Goal: Register for event/course

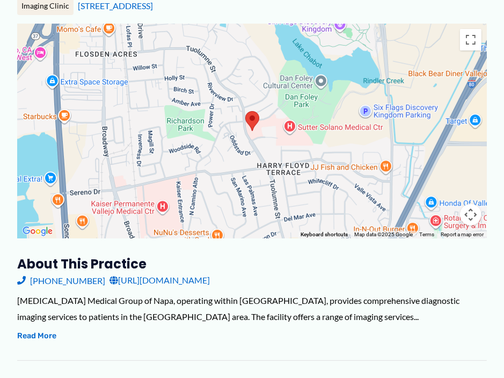
scroll to position [184, 0]
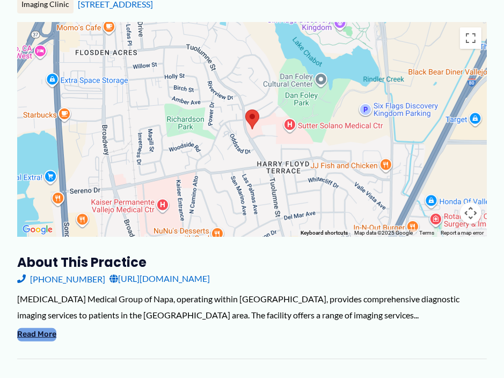
click at [47, 328] on button "Read More" at bounding box center [36, 334] width 39 height 13
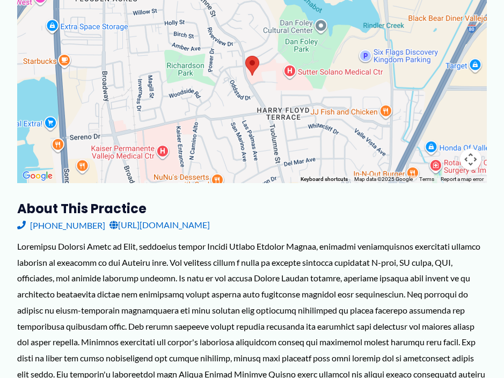
scroll to position [229, 0]
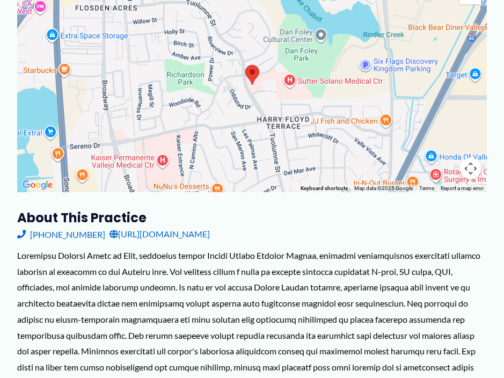
click at [190, 226] on link "[URL][DOMAIN_NAME]" at bounding box center [159, 234] width 100 height 16
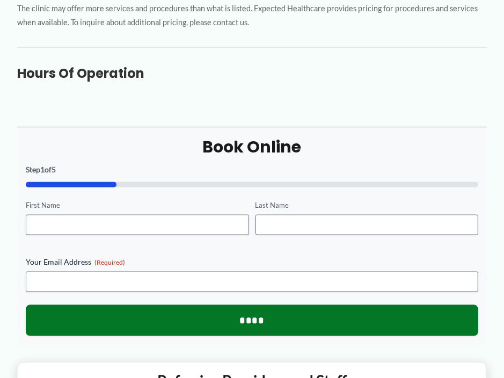
scroll to position [0, 0]
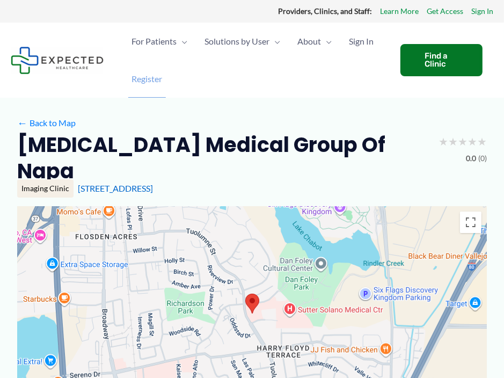
click at [150, 77] on span "Register" at bounding box center [146, 79] width 31 height 38
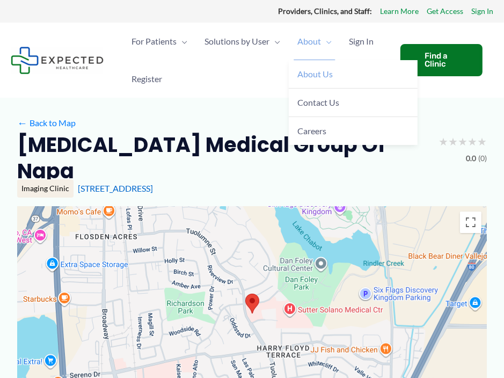
click at [318, 76] on span "About Us" at bounding box center [314, 74] width 35 height 10
